Goal: Transaction & Acquisition: Purchase product/service

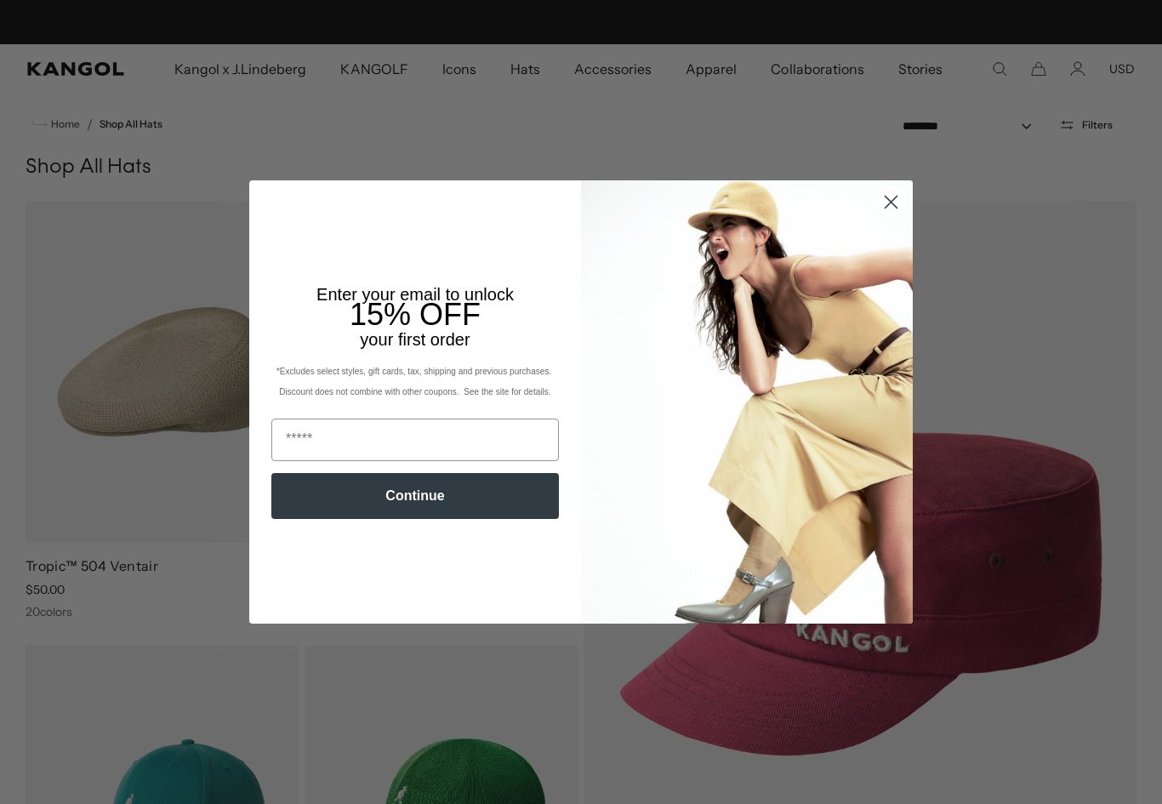
scroll to position [0, 350]
click at [903, 204] on circle "Close dialog" at bounding box center [891, 202] width 28 height 28
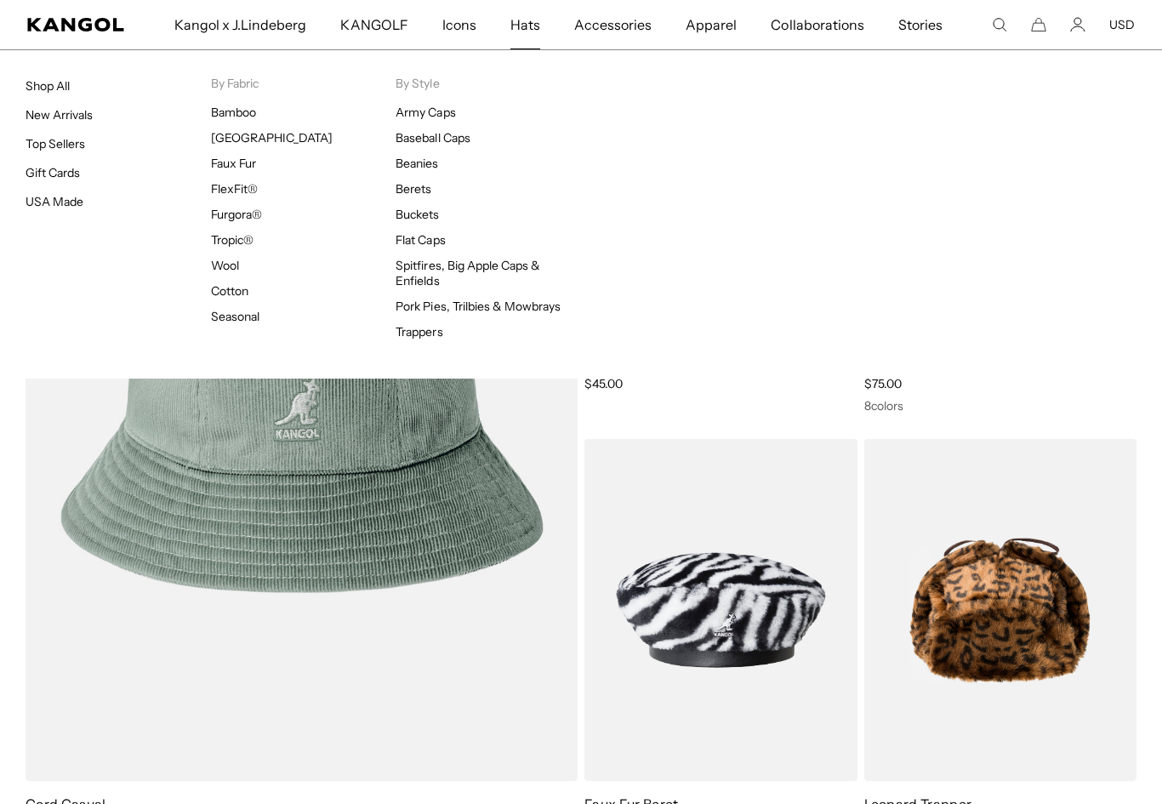
click at [1024, 137] on div "Hats Shop All New Arrivals Top Sellers Gift Cards USA Made By Fabric Bamboo Ber…" at bounding box center [581, 213] width 1162 height 329
click at [925, 173] on div "Hats Shop All New Arrivals Top Sellers Gift Cards USA Made By Fabric Bamboo Ber…" at bounding box center [581, 213] width 1162 height 329
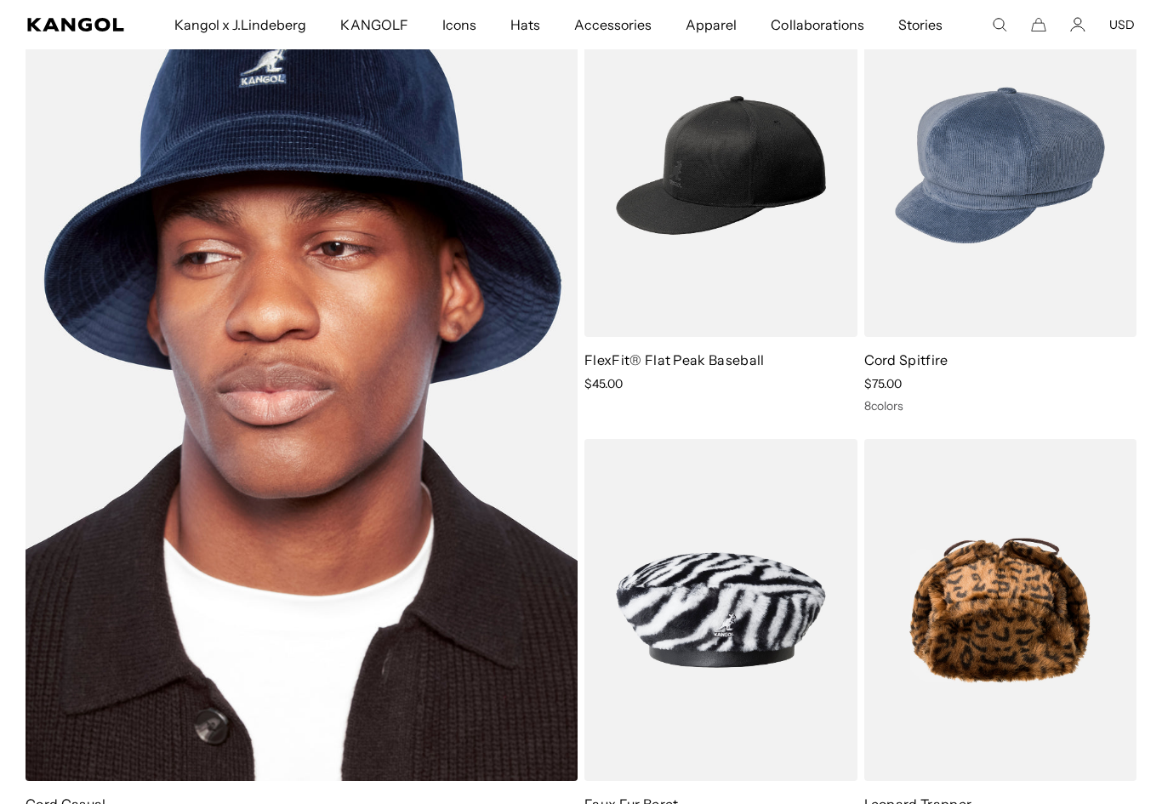
click at [228, 720] on img at bounding box center [302, 387] width 552 height 787
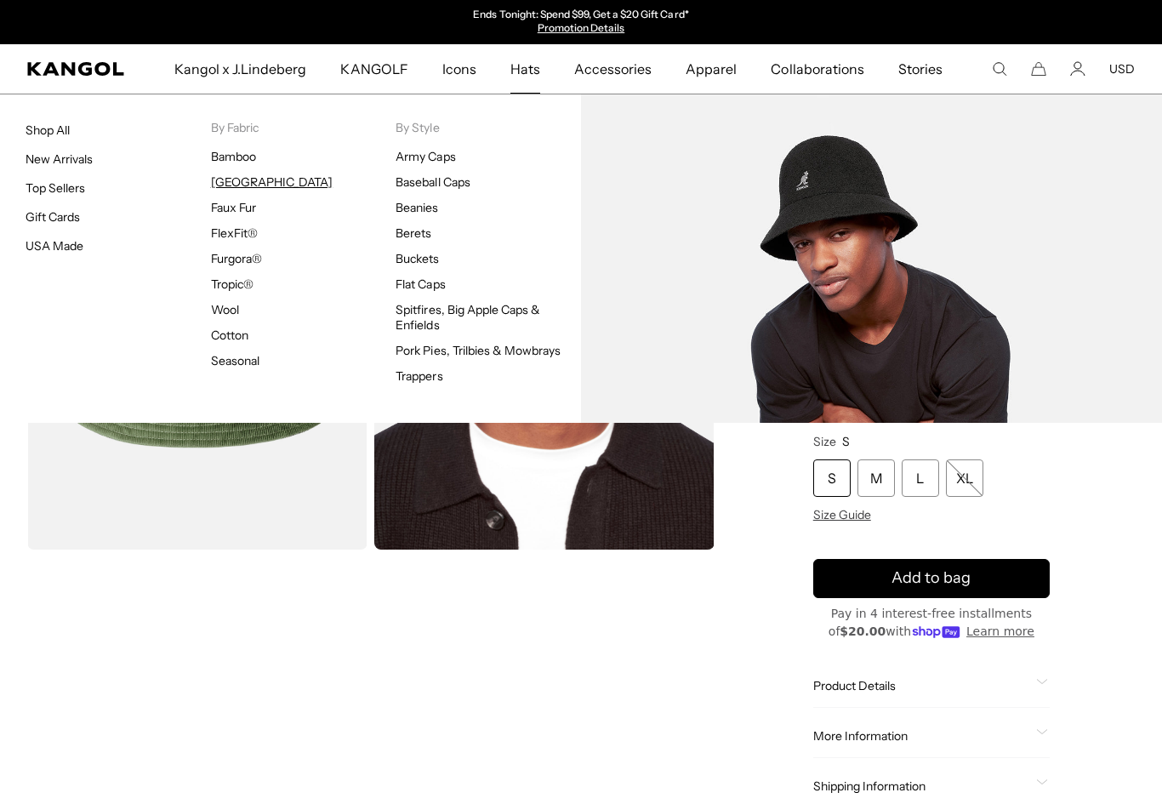
click at [259, 185] on link "[GEOGRAPHIC_DATA]" at bounding box center [272, 181] width 122 height 15
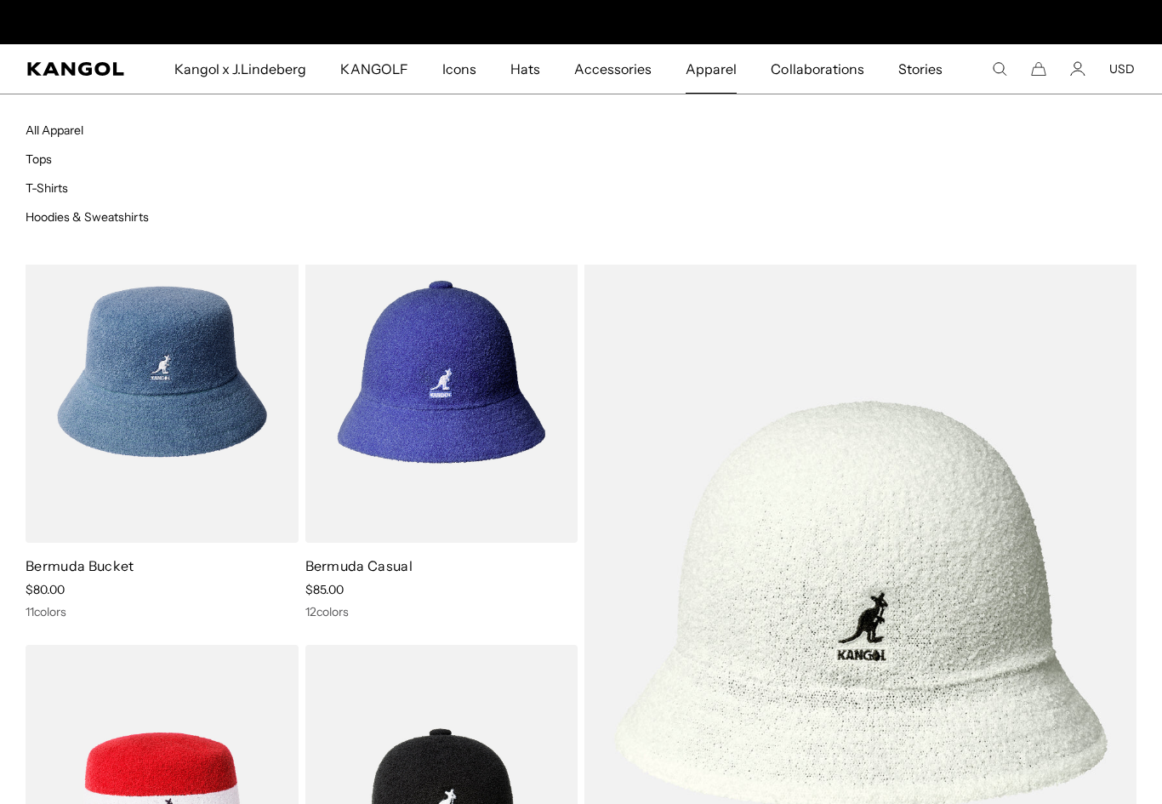
click at [708, 54] on span "Apparel" at bounding box center [711, 68] width 51 height 49
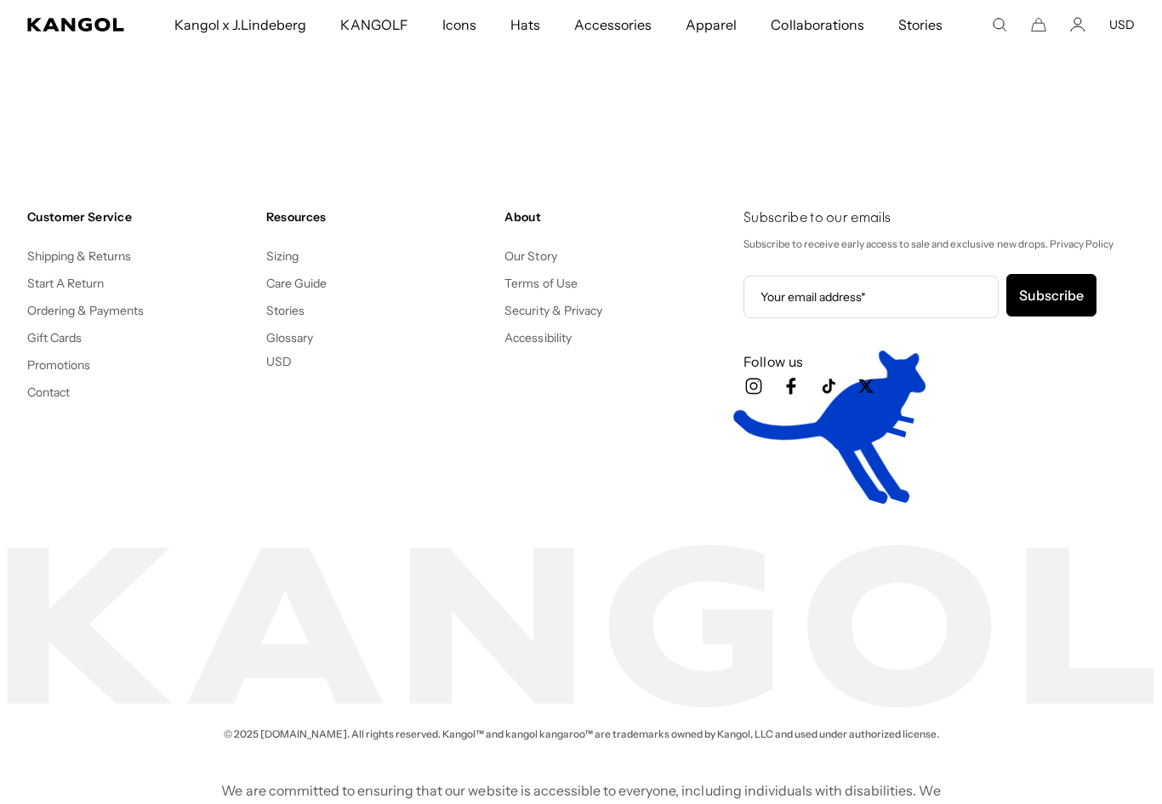
scroll to position [2241, 0]
